Goal: Transaction & Acquisition: Download file/media

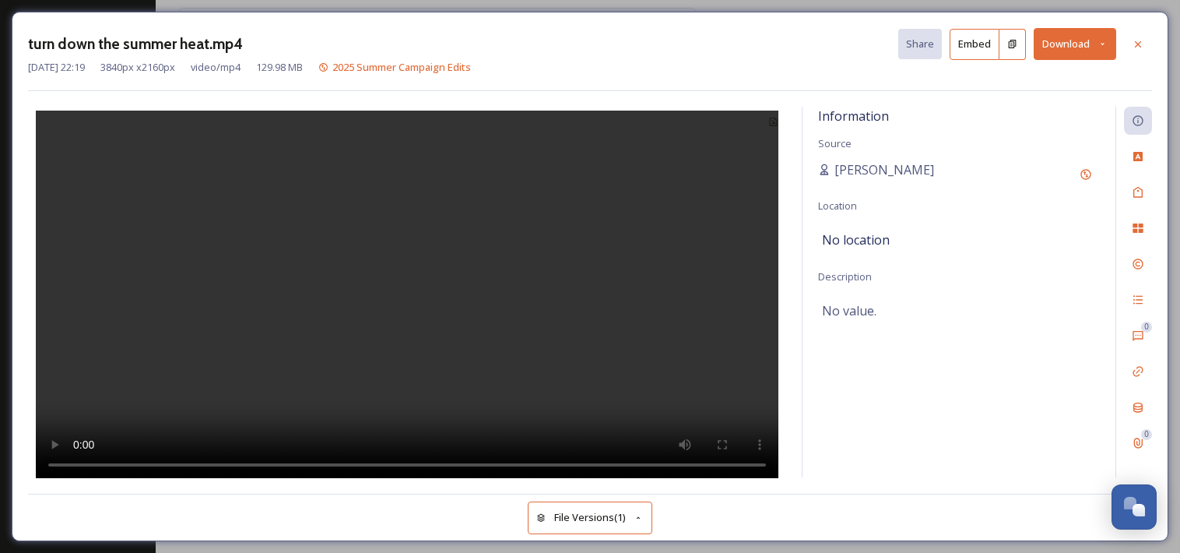
click at [1066, 50] on button "Download" at bounding box center [1075, 44] width 83 height 32
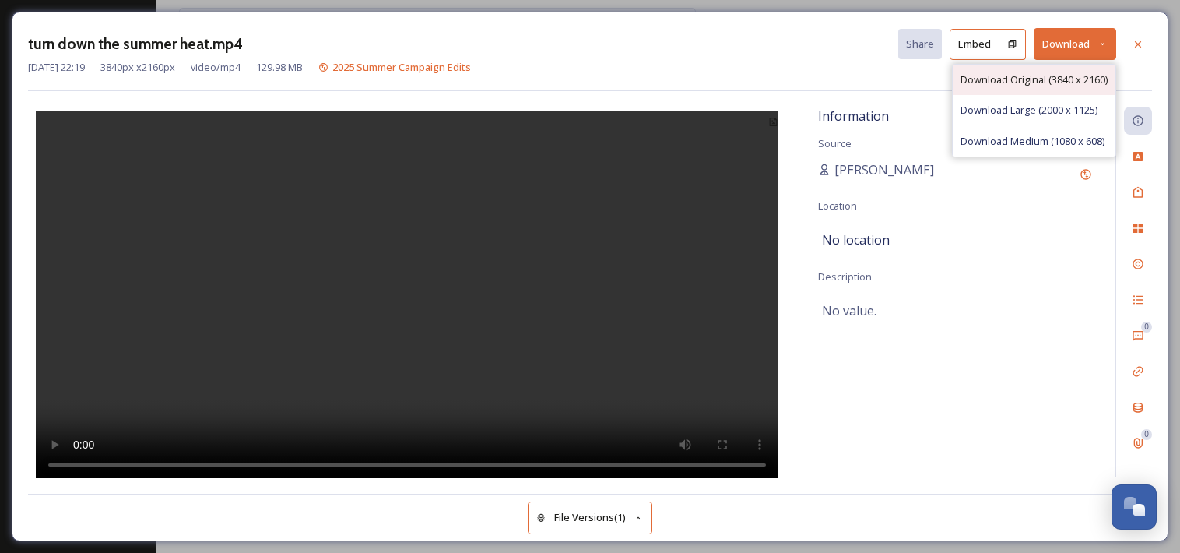
click at [1064, 88] on div "Download Original (3840 x 2160)" at bounding box center [1034, 80] width 163 height 30
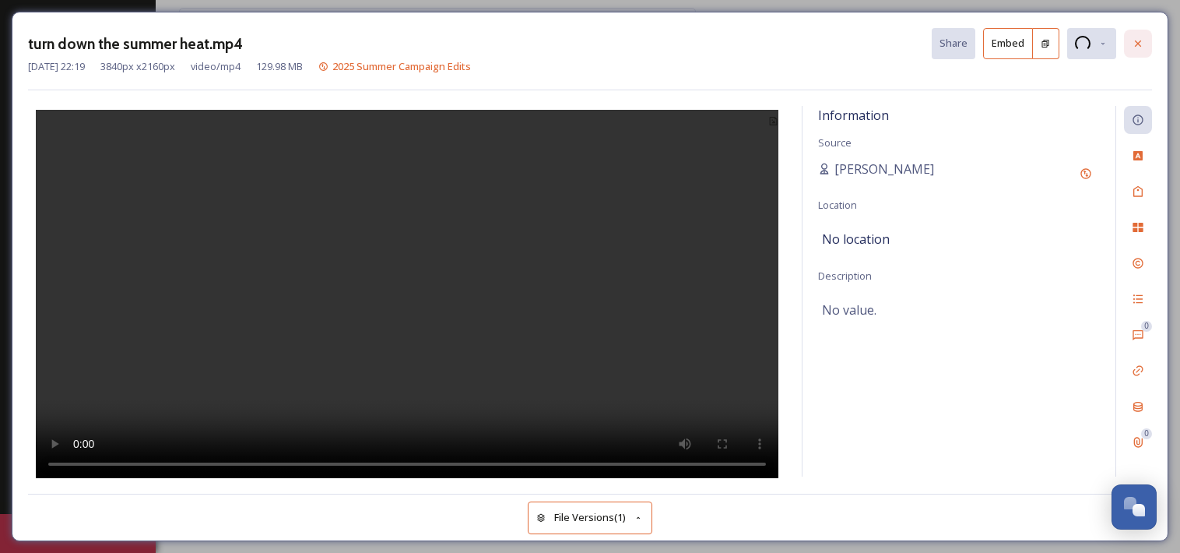
click at [1139, 41] on icon at bounding box center [1138, 43] width 12 height 12
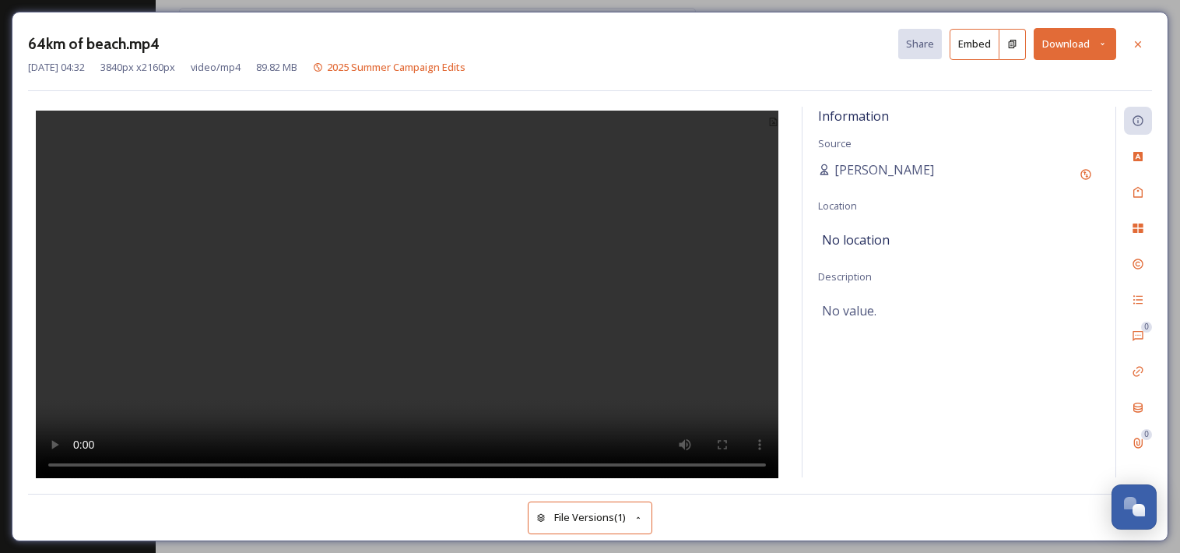
click at [1095, 50] on button "Download" at bounding box center [1075, 44] width 83 height 32
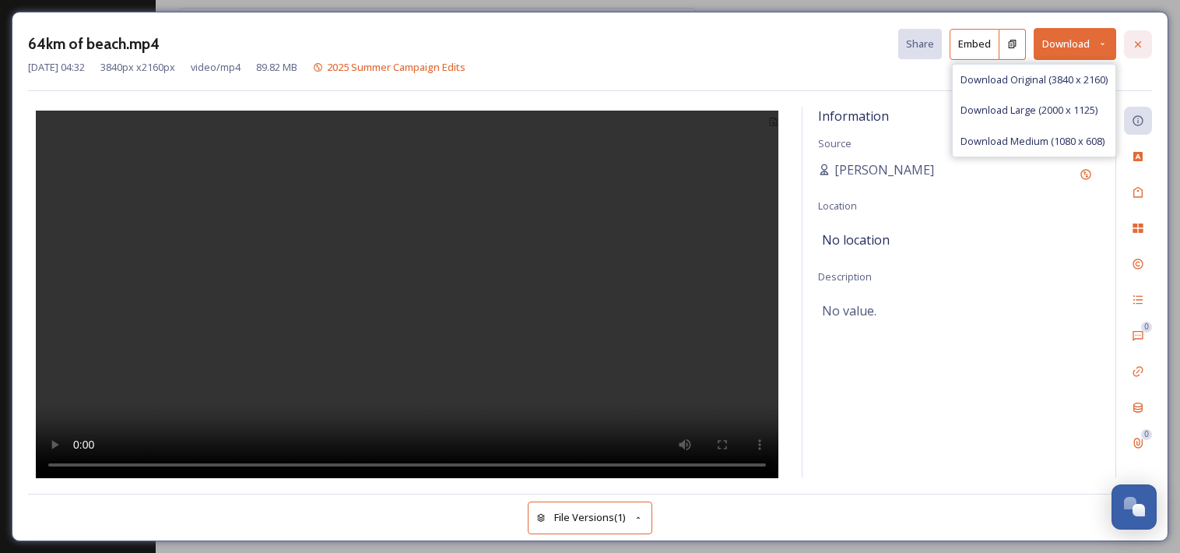
click at [1134, 50] on div at bounding box center [1138, 44] width 28 height 28
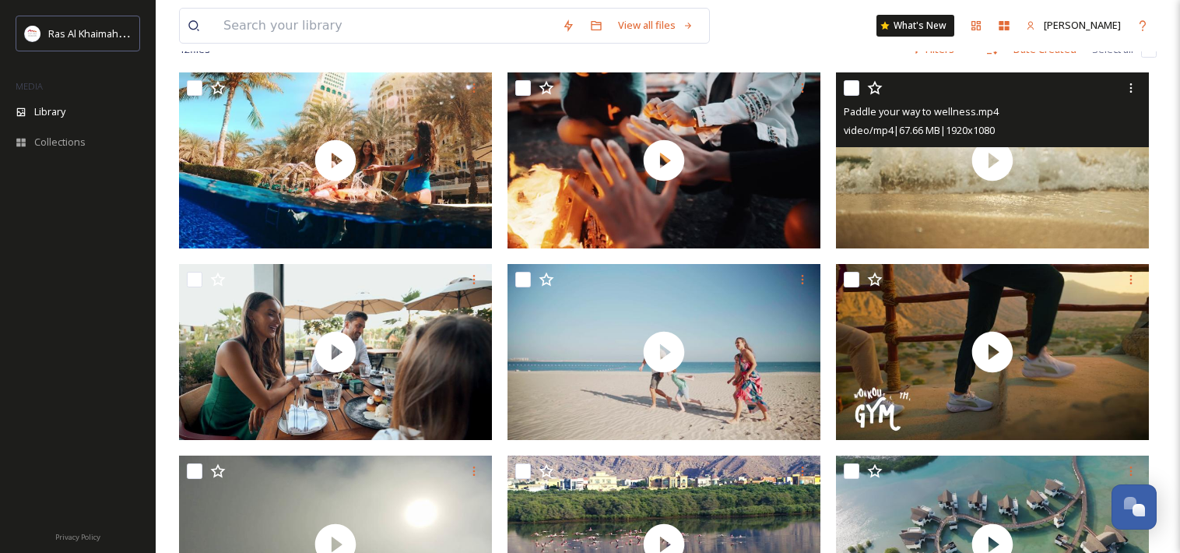
scroll to position [138, 0]
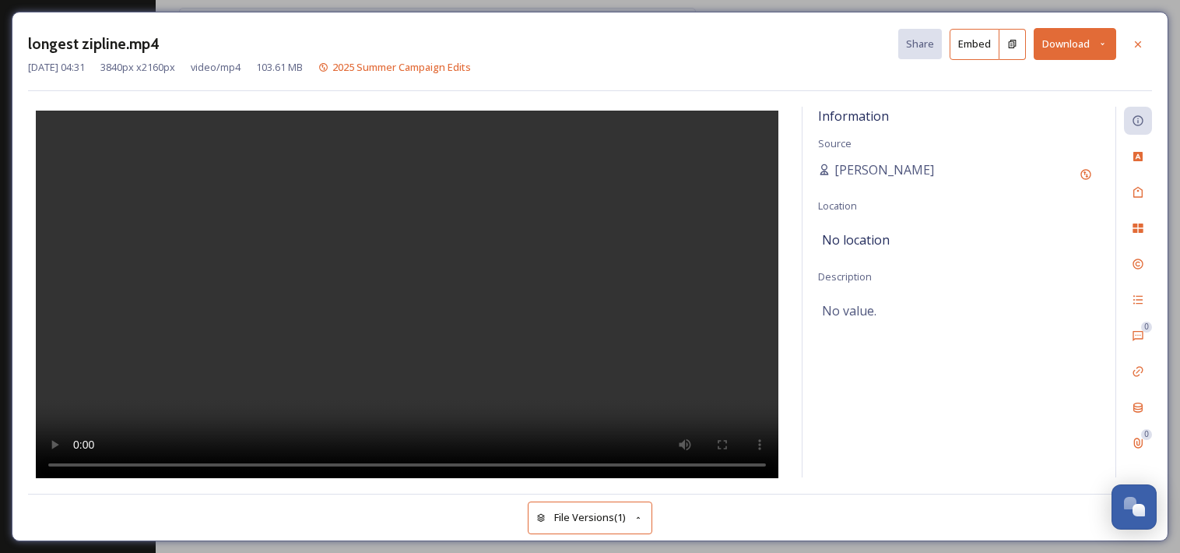
click at [1073, 47] on button "Download" at bounding box center [1075, 44] width 83 height 32
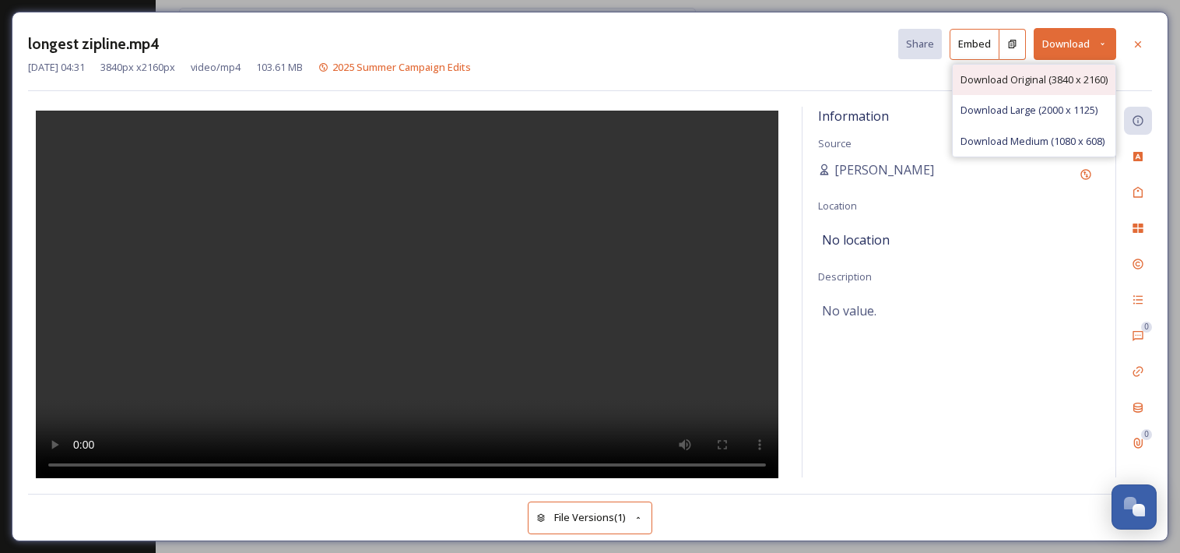
click at [1049, 87] on div "Download Original (3840 x 2160)" at bounding box center [1034, 80] width 163 height 30
